Goal: Information Seeking & Learning: Understand process/instructions

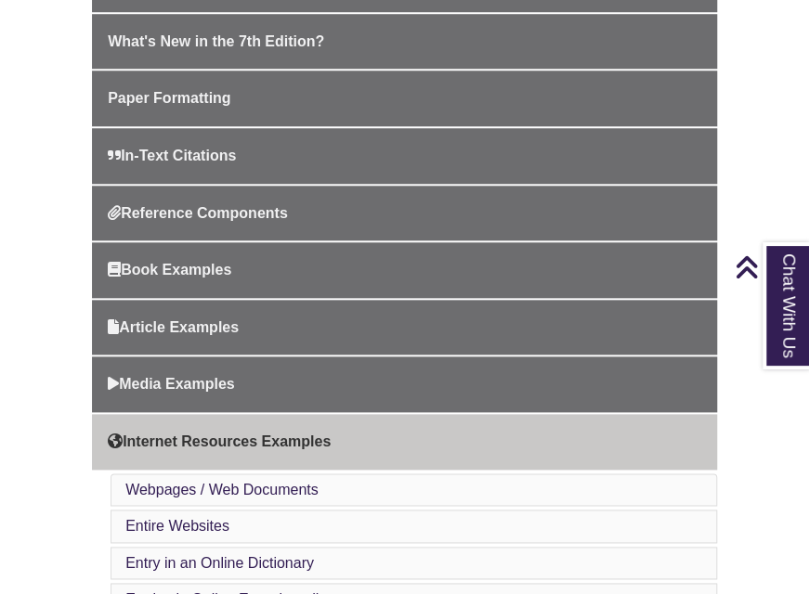
scroll to position [533, 0]
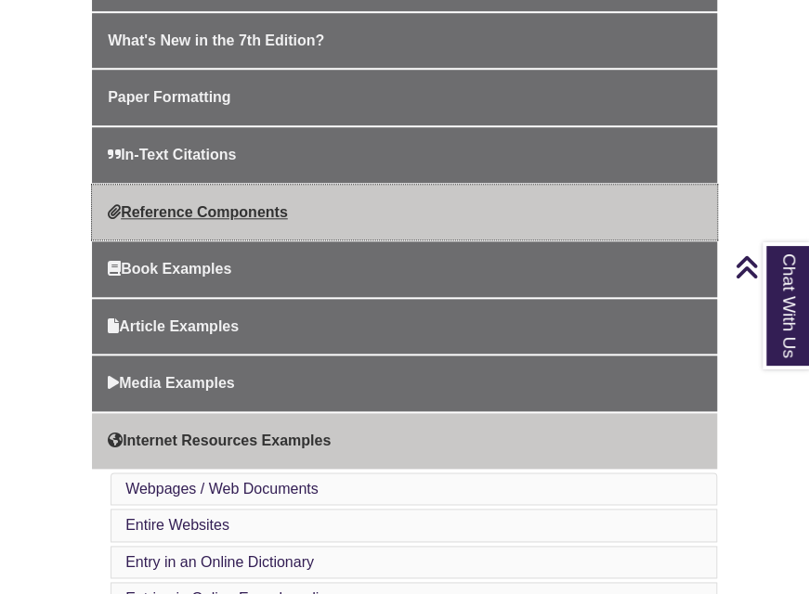
click at [337, 214] on link "Reference Components" at bounding box center [404, 213] width 625 height 56
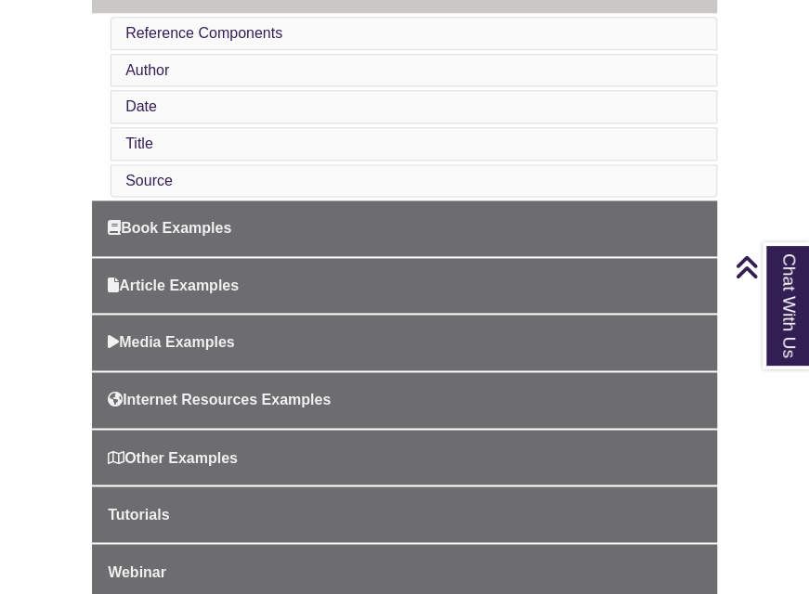
scroll to position [758, 0]
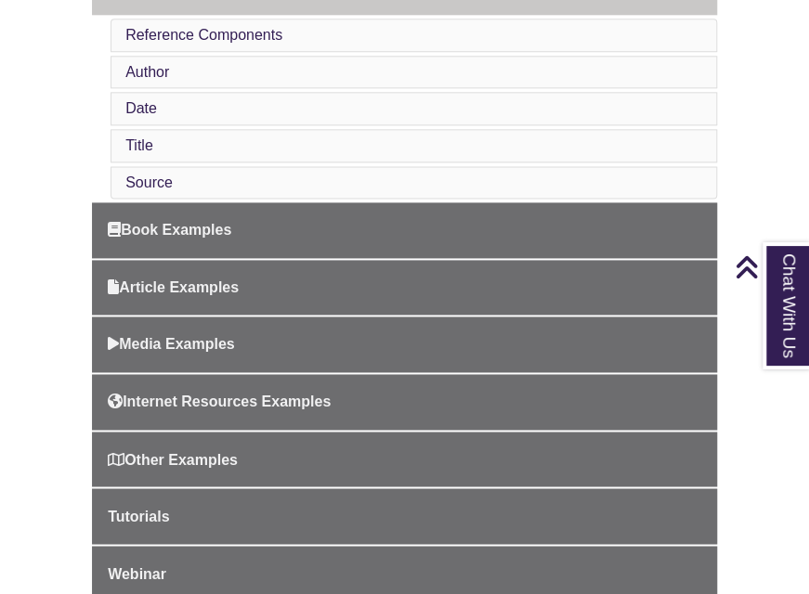
click at [255, 180] on li "Source" at bounding box center [413, 182] width 606 height 33
click at [139, 175] on link "Source" at bounding box center [148, 183] width 47 height 16
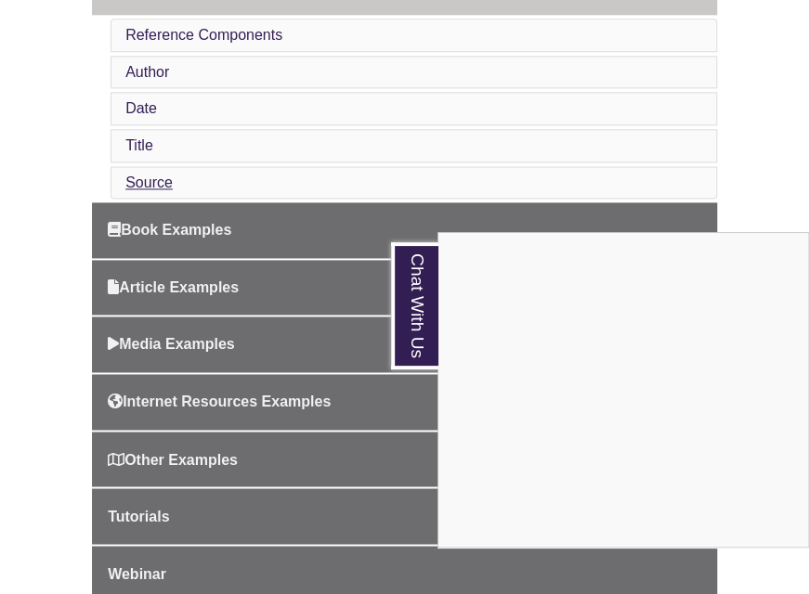
scroll to position [3107, 0]
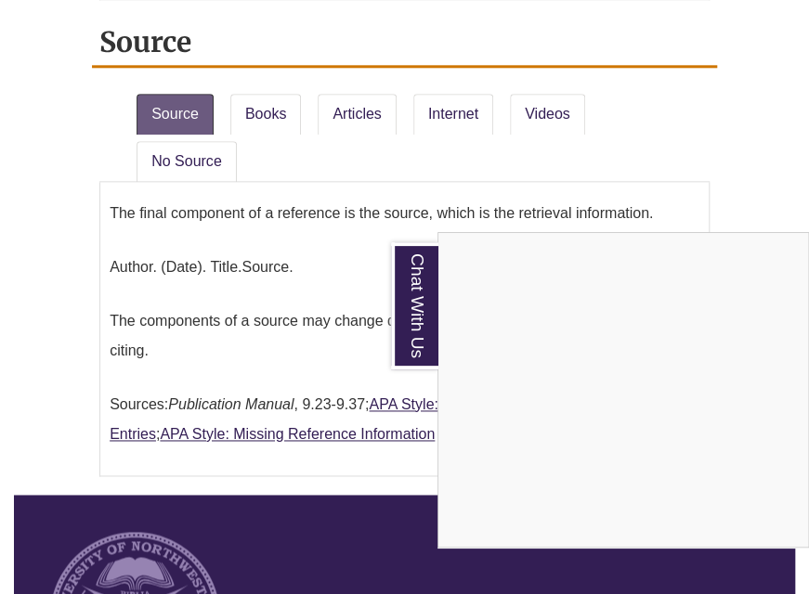
click at [441, 101] on div "Chat With Us" at bounding box center [404, 297] width 809 height 594
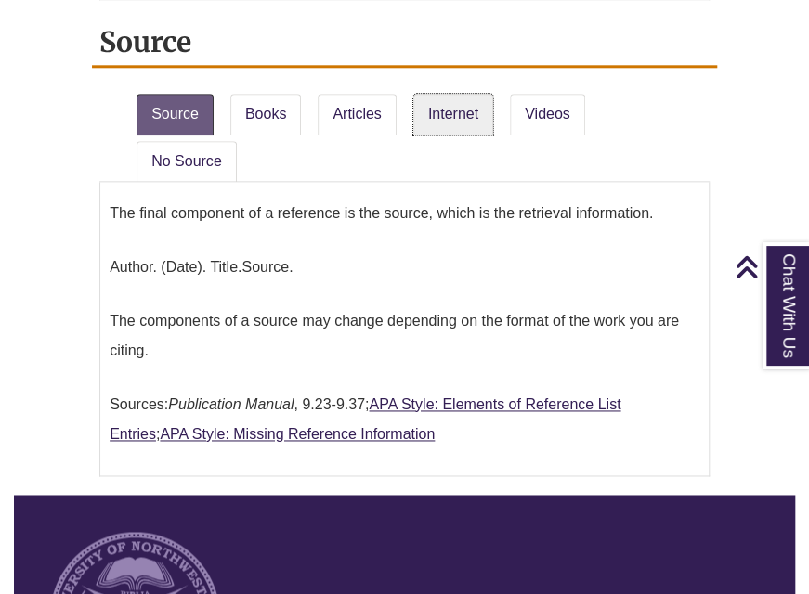
click at [441, 101] on link "Internet" at bounding box center [453, 114] width 80 height 41
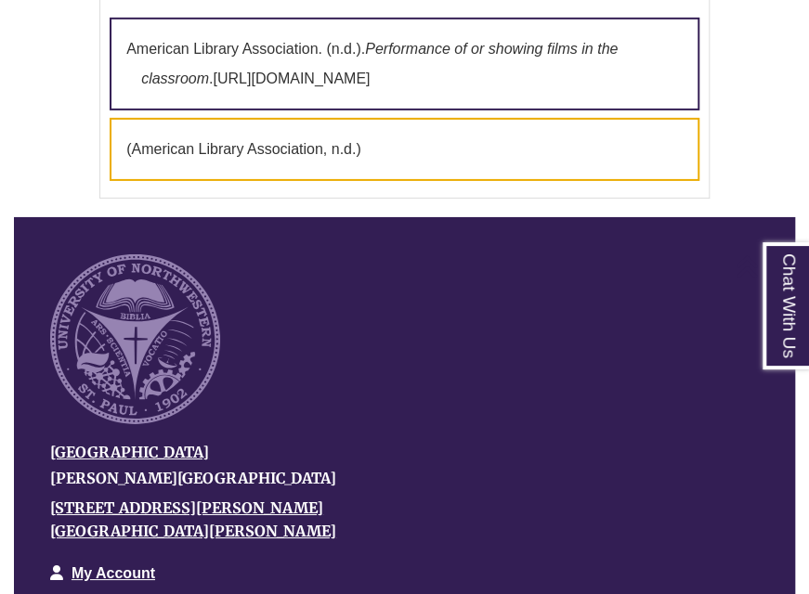
scroll to position [4452, 0]
